Goal: Task Accomplishment & Management: Complete application form

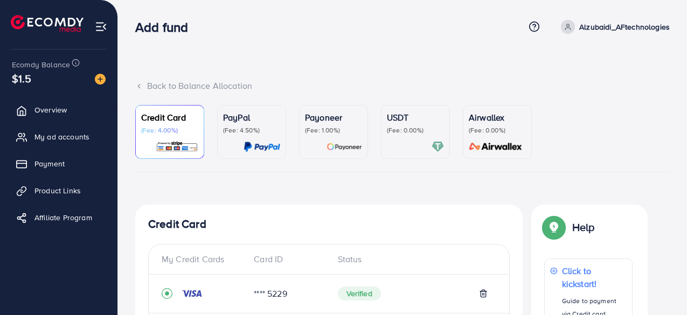
scroll to position [180, 0]
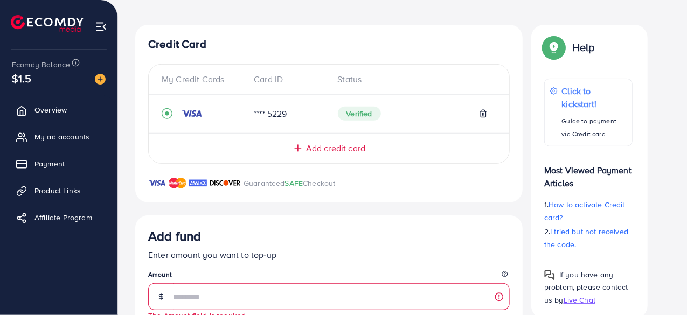
click at [367, 115] on span "Verified" at bounding box center [359, 114] width 43 height 14
click at [375, 129] on div "My Credit Cards Card ID Status **** 5229 Verified Add credit card" at bounding box center [329, 114] width 362 height 100
click at [367, 115] on span "Verified" at bounding box center [359, 114] width 43 height 14
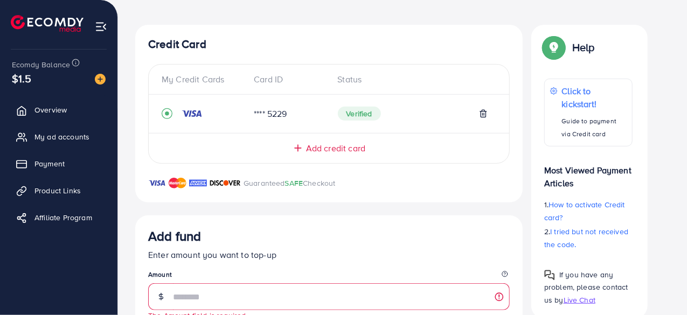
click at [367, 115] on span "Verified" at bounding box center [359, 114] width 43 height 14
click at [389, 136] on div "Add credit card" at bounding box center [329, 144] width 361 height 22
click at [64, 17] on img at bounding box center [47, 23] width 73 height 17
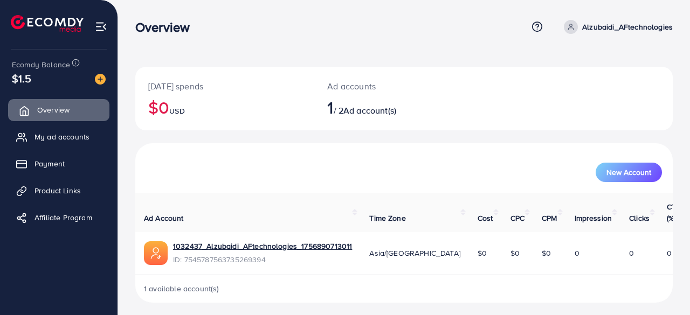
click at [38, 108] on span "Overview" at bounding box center [53, 110] width 32 height 11
click at [49, 164] on span "Payment" at bounding box center [52, 163] width 30 height 11
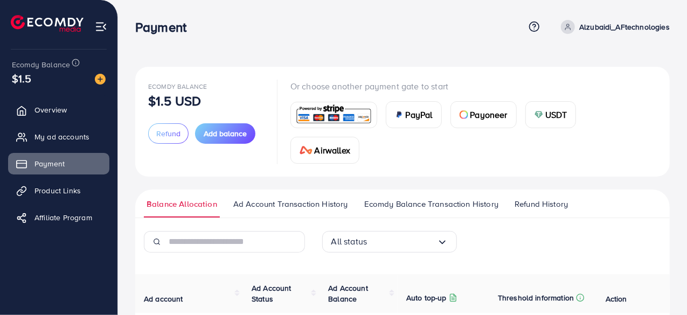
scroll to position [118, 0]
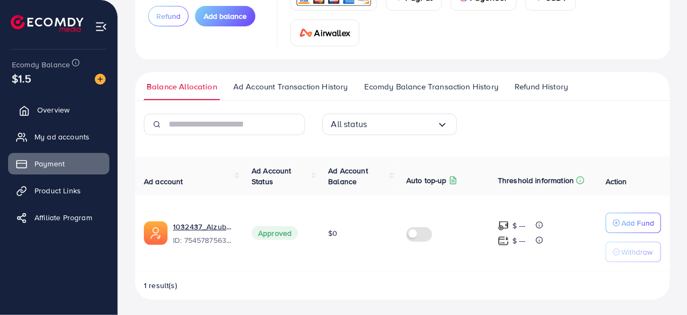
click at [54, 113] on span "Overview" at bounding box center [53, 110] width 32 height 11
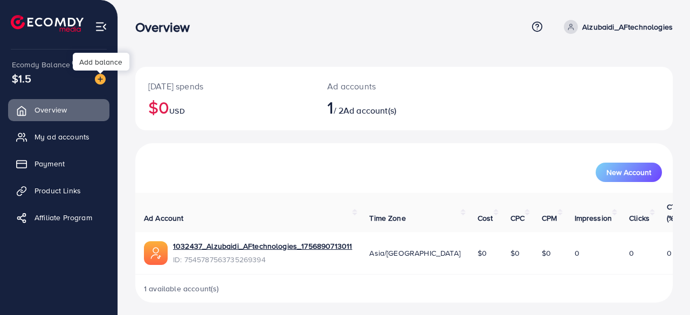
click at [96, 76] on img at bounding box center [100, 79] width 11 height 11
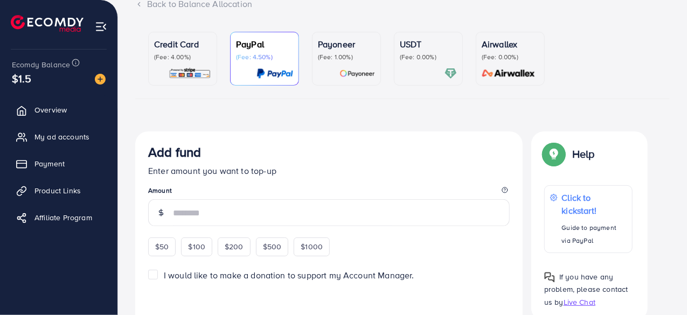
scroll to position [81, 0]
click at [164, 251] on span "$50" at bounding box center [161, 248] width 13 height 11
type input "**"
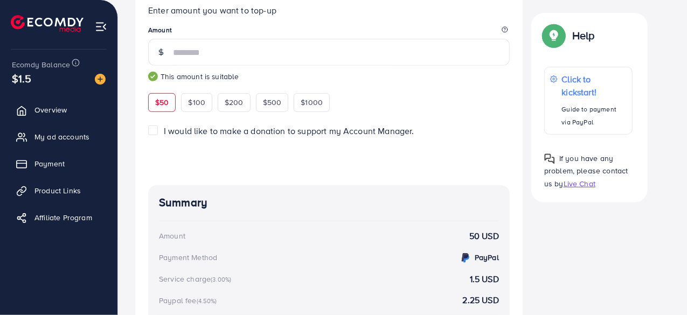
scroll to position [220, 0]
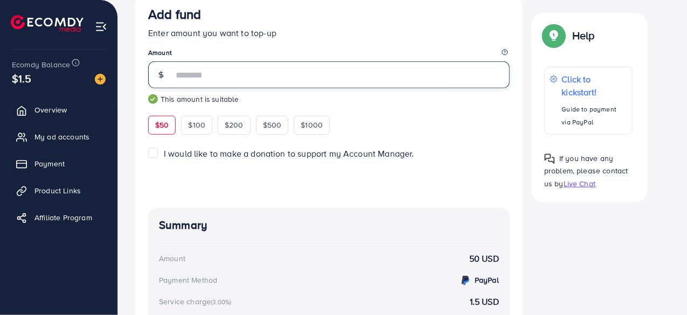
click at [237, 74] on input "**" at bounding box center [341, 74] width 337 height 27
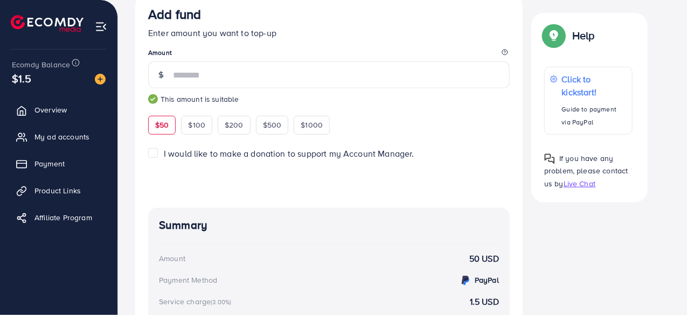
click at [164, 128] on span "$50" at bounding box center [161, 125] width 13 height 11
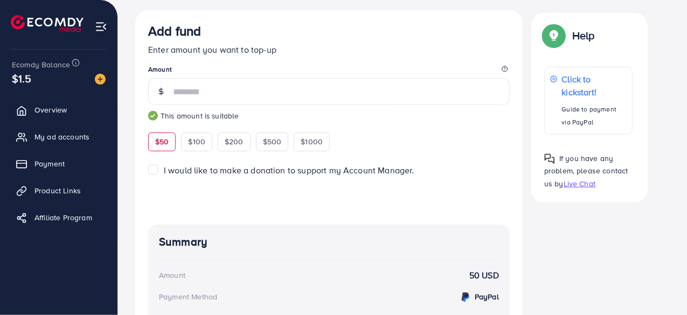
scroll to position [194, 0]
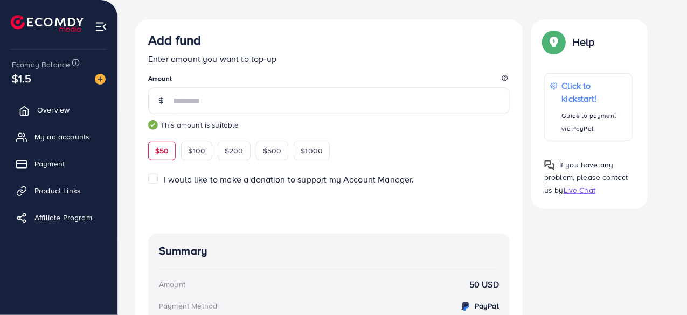
click at [46, 103] on link "Overview" at bounding box center [58, 110] width 101 height 22
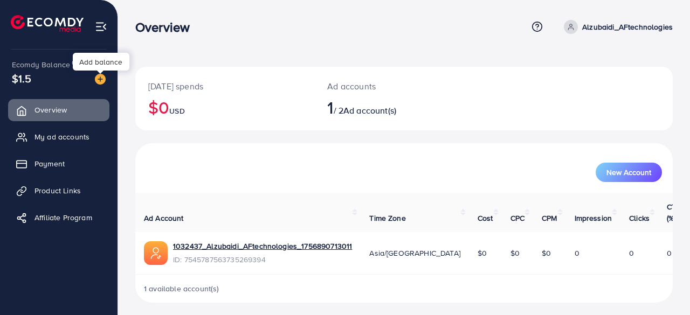
click at [99, 77] on img at bounding box center [100, 79] width 11 height 11
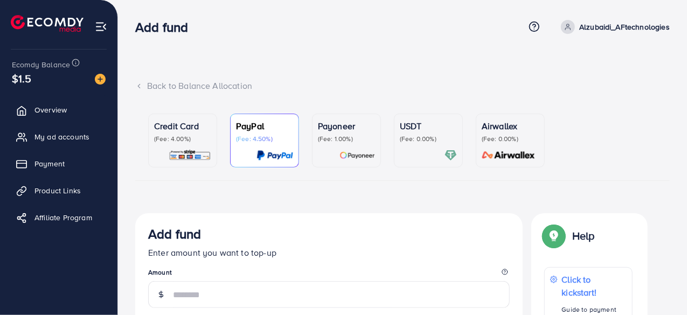
click at [205, 134] on div "Credit Card (Fee: 4.00%)" at bounding box center [182, 132] width 57 height 24
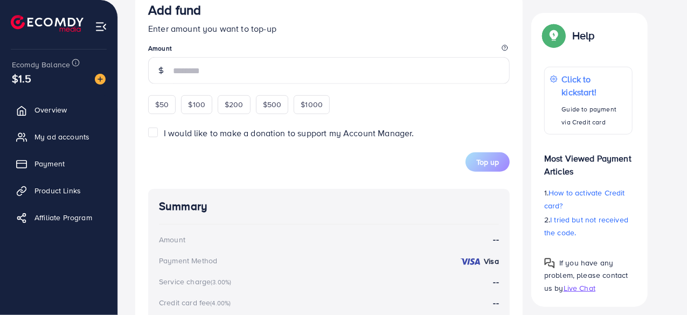
scroll to position [419, 0]
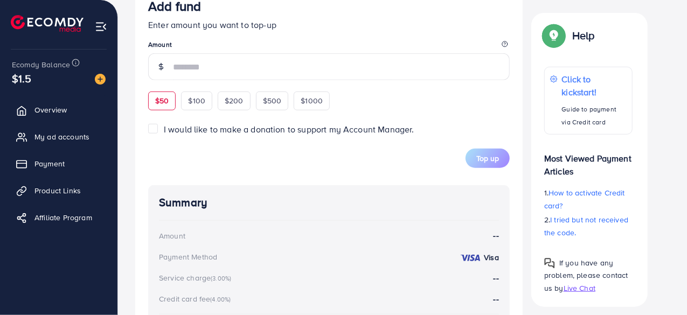
click at [159, 96] on span "$50" at bounding box center [161, 100] width 13 height 11
type input "**"
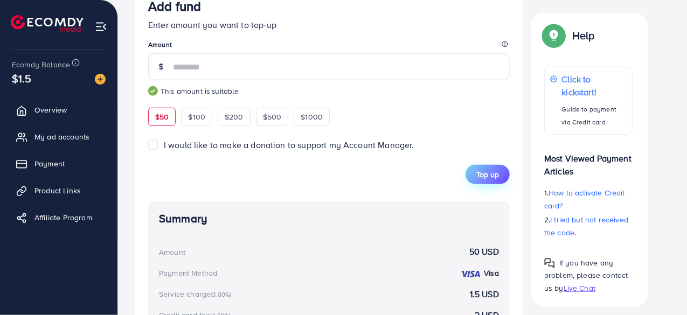
click at [480, 173] on span "Top up" at bounding box center [488, 174] width 23 height 11
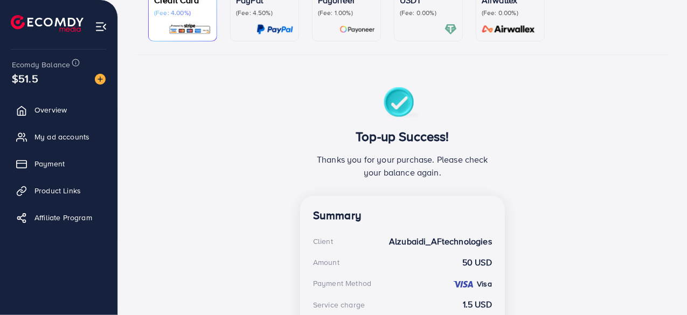
scroll to position [47, 0]
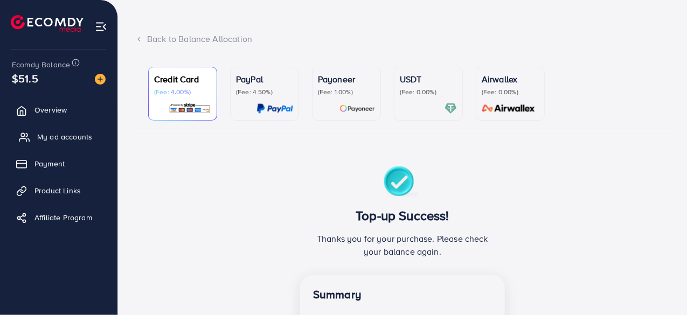
click at [61, 133] on span "My ad accounts" at bounding box center [64, 137] width 55 height 11
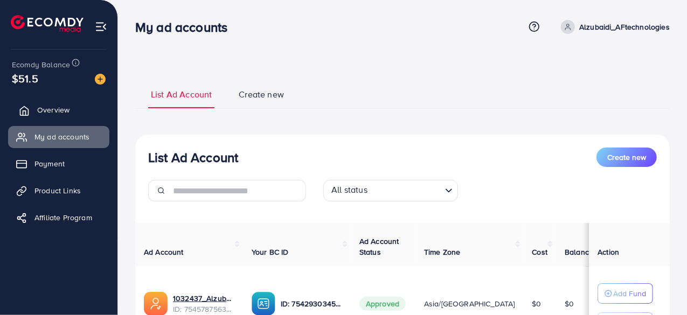
click at [52, 116] on link "Overview" at bounding box center [58, 110] width 101 height 22
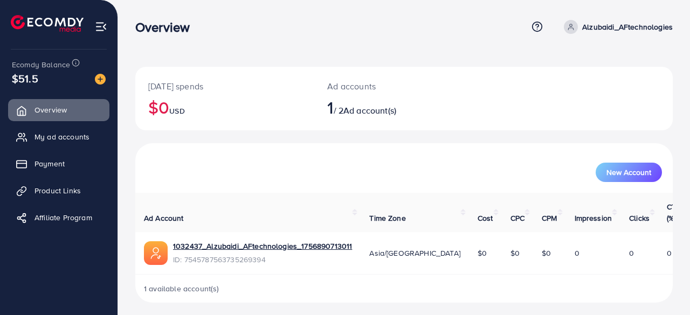
drag, startPoint x: 689, startPoint y: 80, endPoint x: 688, endPoint y: 198, distance: 118.1
click at [687, 198] on div "Today's spends $0 USD Ad accounts 1 / 2 Ad account(s) New Account Ad Account Ti…" at bounding box center [404, 160] width 572 height 320
click at [466, 163] on div "New Account" at bounding box center [404, 172] width 516 height 19
click at [48, 137] on span "My ad accounts" at bounding box center [64, 137] width 55 height 11
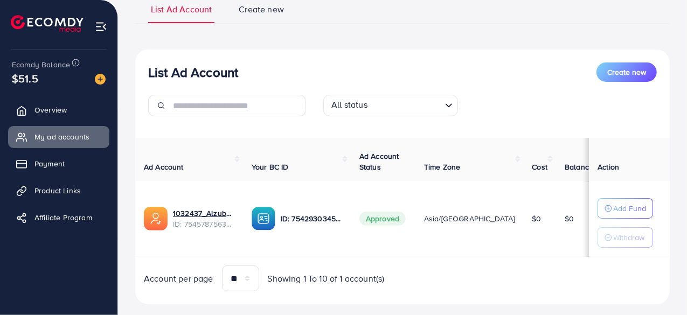
scroll to position [106, 0]
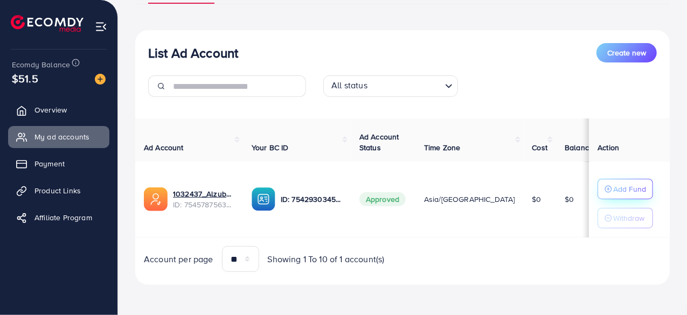
click at [633, 195] on button "Add Fund" at bounding box center [626, 189] width 56 height 20
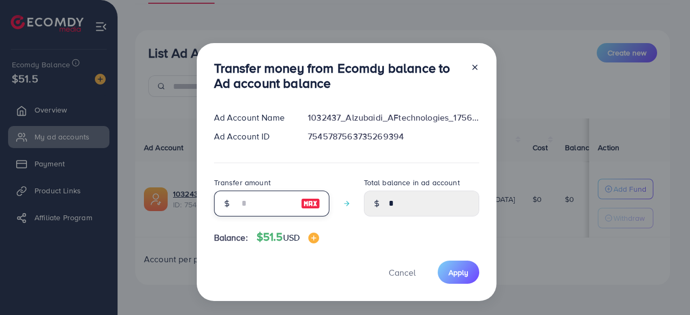
click at [246, 209] on input "number" at bounding box center [266, 204] width 54 height 26
type input "*"
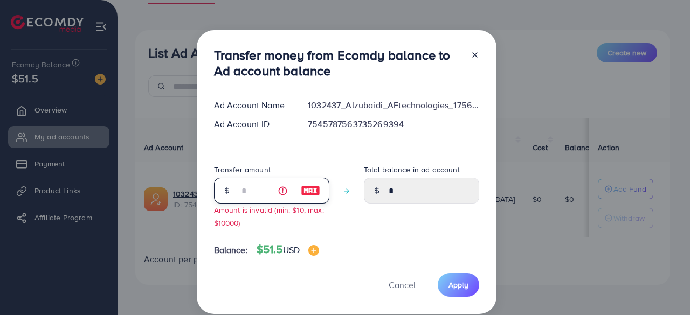
type input "****"
type input "**"
type input "*****"
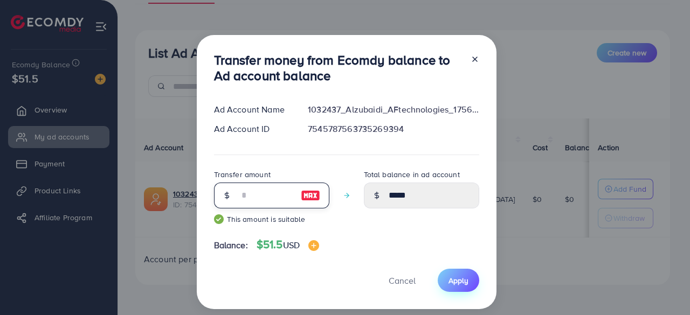
type input "**"
click at [465, 281] on span "Apply" at bounding box center [459, 280] width 20 height 11
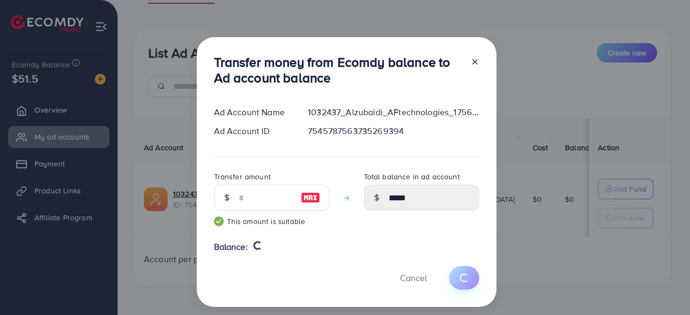
type input "*"
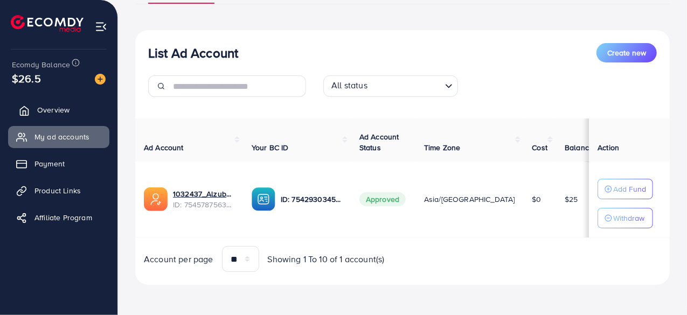
click at [60, 108] on span "Overview" at bounding box center [53, 110] width 32 height 11
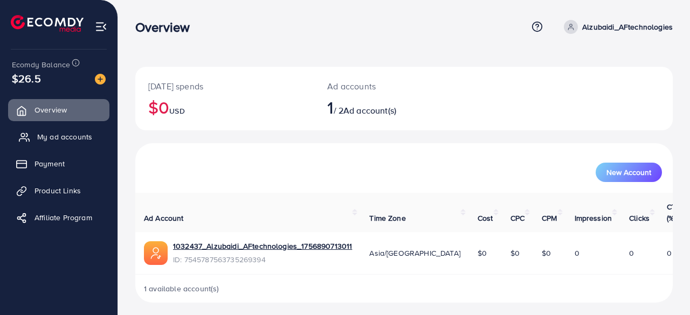
click at [81, 138] on span "My ad accounts" at bounding box center [64, 137] width 55 height 11
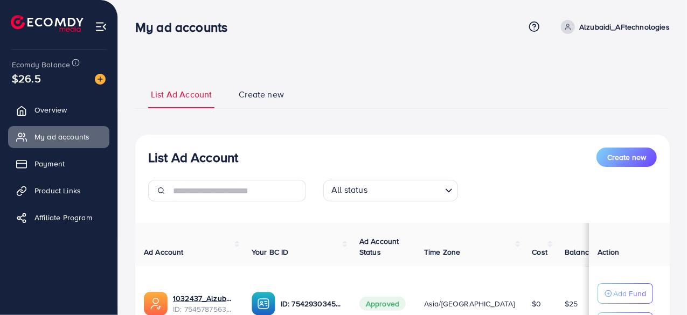
scroll to position [106, 0]
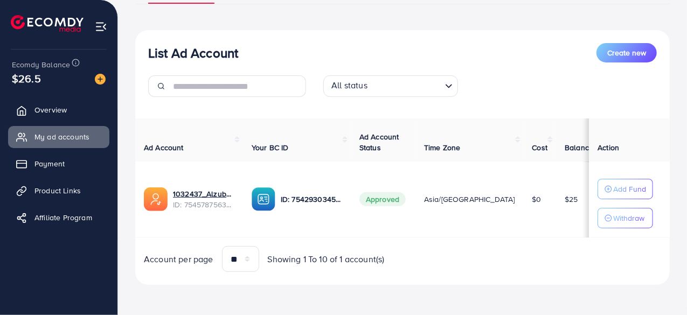
click at [565, 200] on span "$25" at bounding box center [571, 199] width 13 height 11
click at [556, 225] on td "$25" at bounding box center [579, 200] width 46 height 76
click at [68, 187] on span "Product Links" at bounding box center [60, 190] width 46 height 11
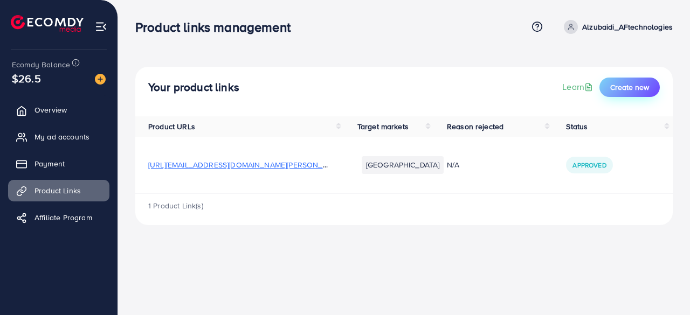
click at [628, 91] on button "Create new" at bounding box center [629, 87] width 60 height 19
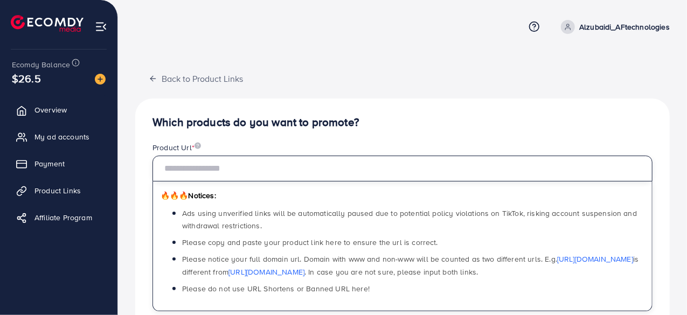
click at [314, 157] on input "text" at bounding box center [403, 169] width 500 height 26
paste input "**********"
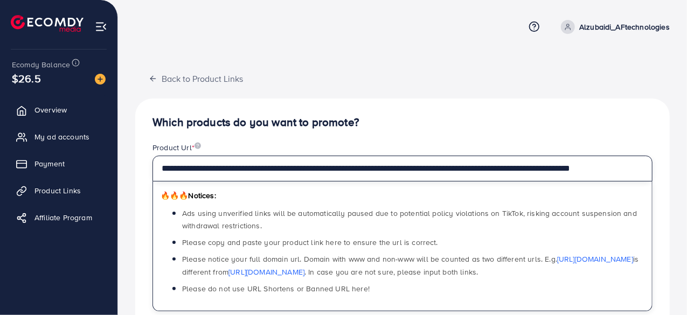
scroll to position [0, 77]
type input "**********"
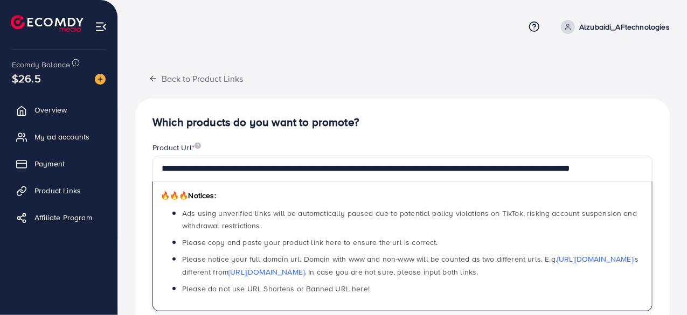
click at [451, 127] on h4 "Which products do you want to promote?" at bounding box center [403, 122] width 500 height 13
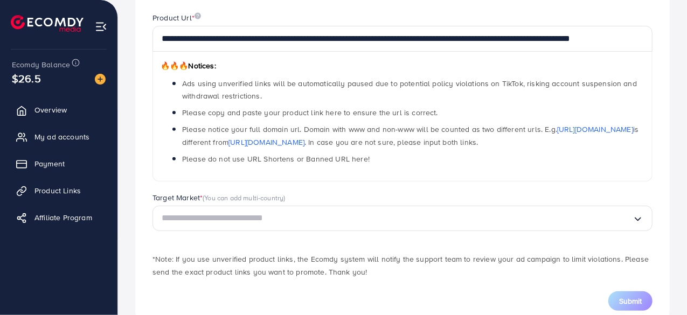
scroll to position [130, 0]
click at [331, 217] on input "Search for option" at bounding box center [397, 218] width 471 height 17
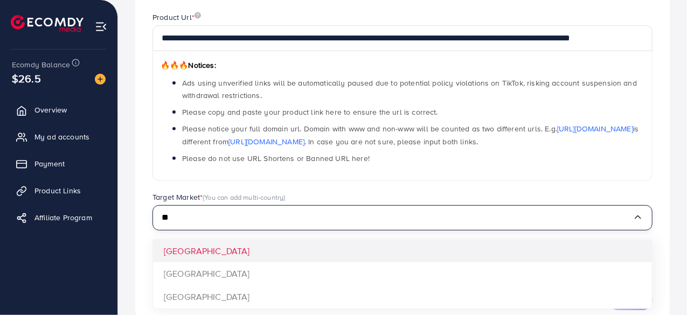
type input "**"
click at [208, 246] on div "**********" at bounding box center [402, 148] width 535 height 360
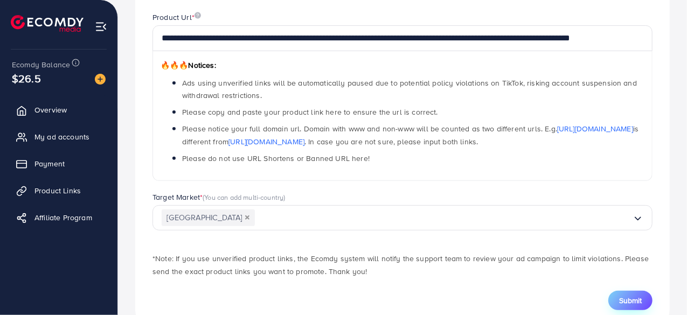
click at [611, 300] on button "Submit" at bounding box center [631, 300] width 44 height 19
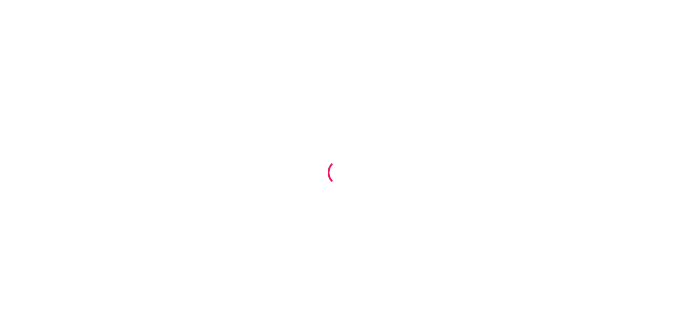
click at [536, 71] on div at bounding box center [345, 157] width 690 height 315
